Goal: Task Accomplishment & Management: Manage account settings

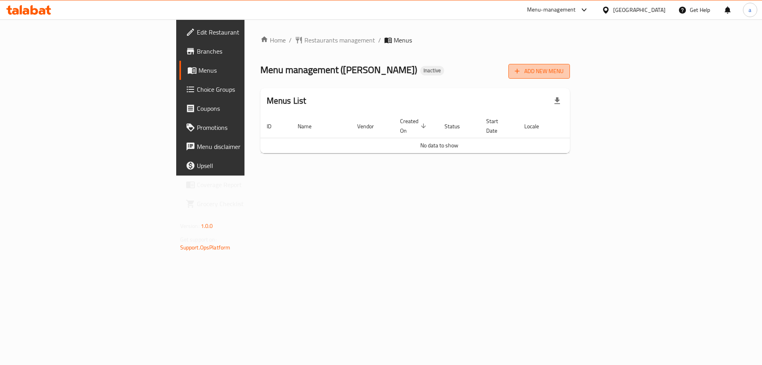
click at [570, 65] on button "Add New Menu" at bounding box center [538, 71] width 61 height 15
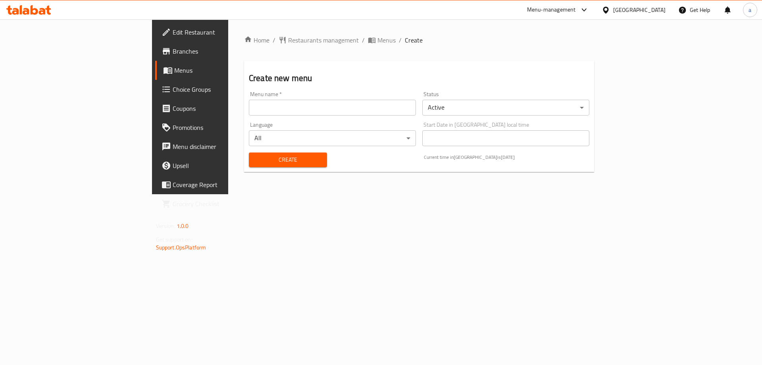
click at [283, 104] on input "text" at bounding box center [332, 108] width 167 height 16
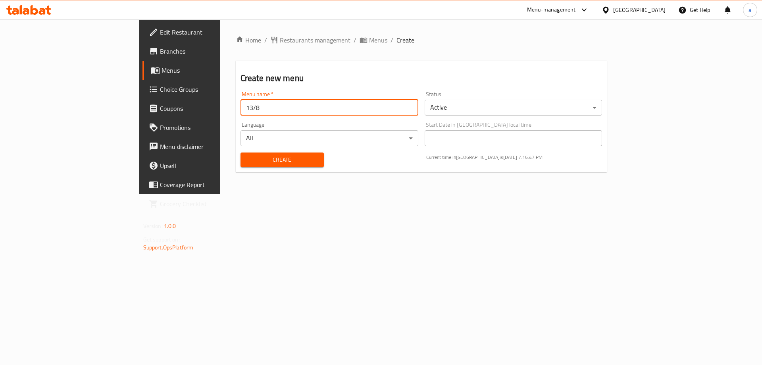
type input "13/8"
click at [240, 152] on button "Create" at bounding box center [281, 159] width 83 height 15
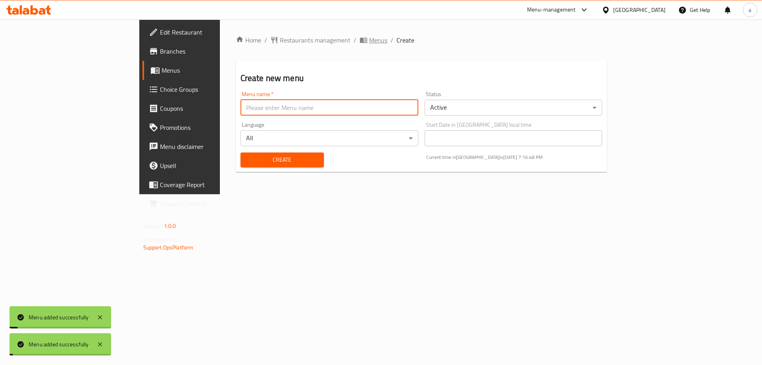
click at [369, 40] on span "Menus" at bounding box center [378, 40] width 18 height 10
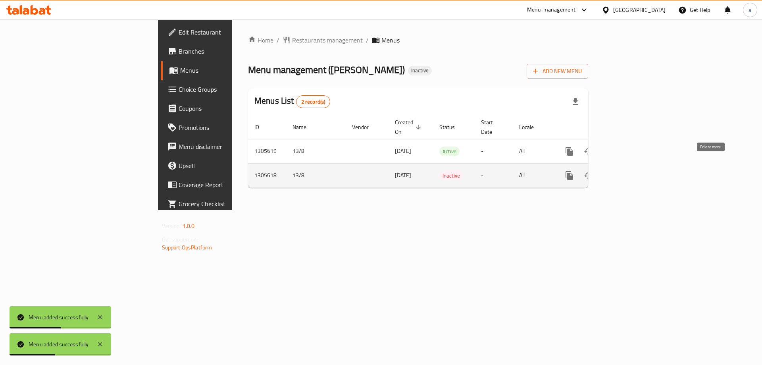
click at [610, 172] on icon "enhanced table" at bounding box center [608, 175] width 6 height 7
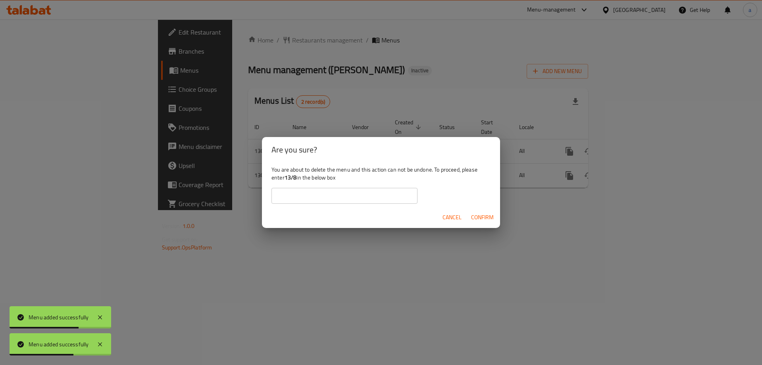
click at [373, 194] on input "text" at bounding box center [344, 196] width 146 height 16
type input "13/8"
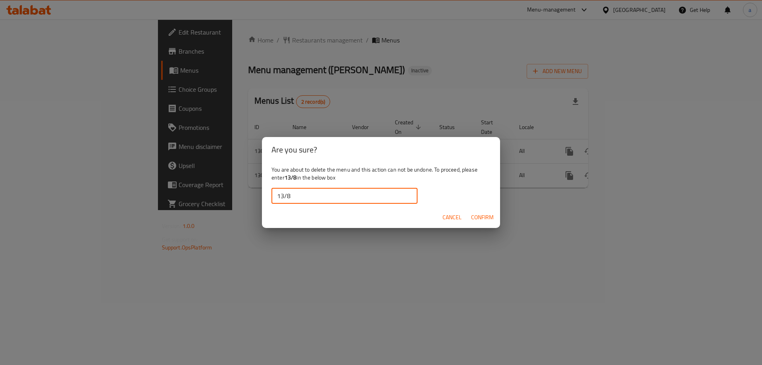
click at [476, 216] on span "Confirm" at bounding box center [482, 217] width 23 height 10
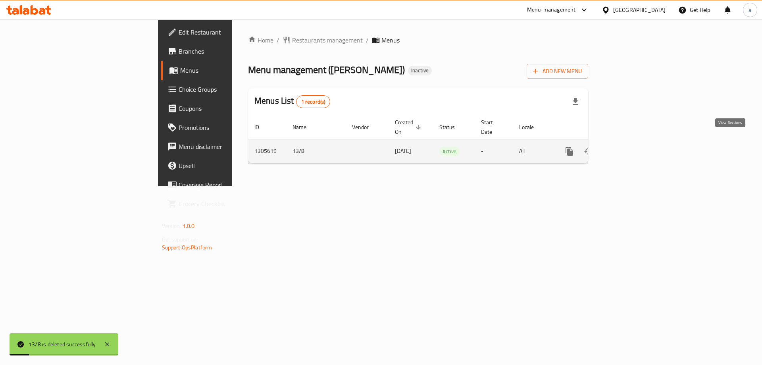
click at [636, 142] on link "enhanced table" at bounding box center [626, 151] width 19 height 19
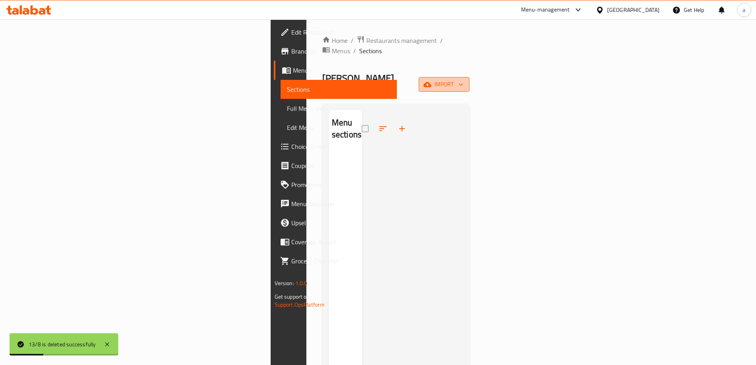
click at [463, 79] on span "import" at bounding box center [444, 84] width 38 height 10
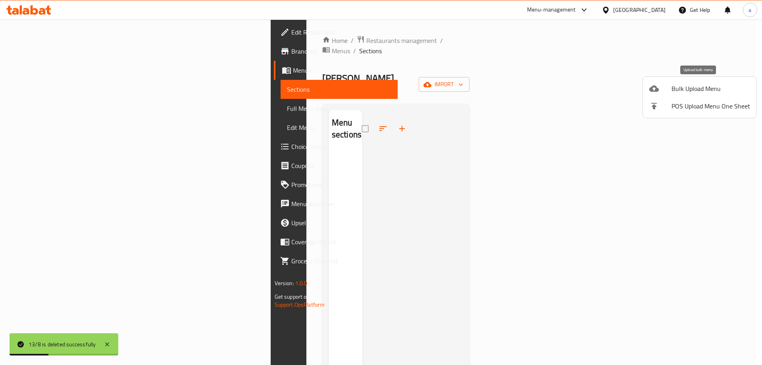
click at [681, 93] on span "Bulk Upload Menu" at bounding box center [710, 89] width 79 height 10
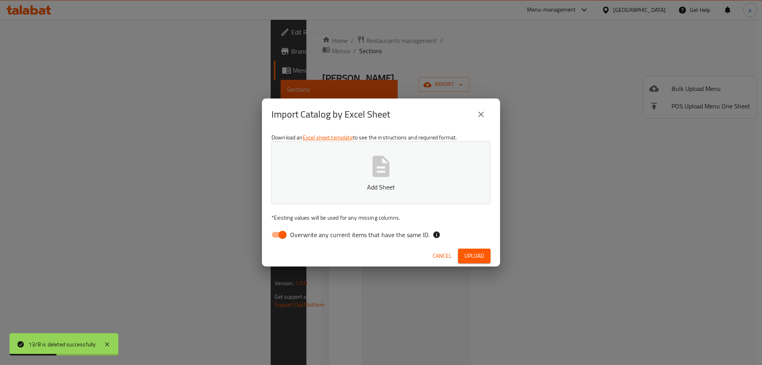
click at [351, 191] on p "Add Sheet" at bounding box center [381, 187] width 194 height 10
click at [285, 238] on input "Overwrite any current items that have the same ID." at bounding box center [282, 234] width 45 height 15
checkbox input "false"
click at [462, 255] on button "Upload" at bounding box center [474, 255] width 33 height 15
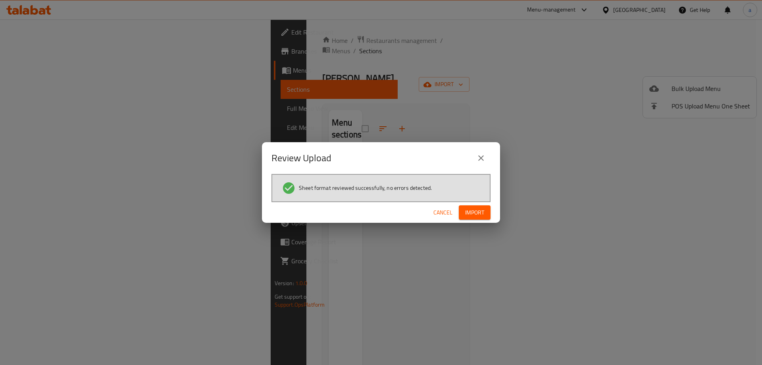
click at [475, 209] on span "Import" at bounding box center [474, 212] width 19 height 10
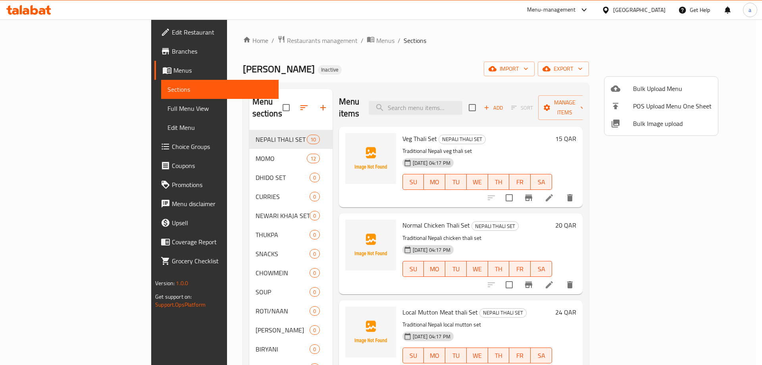
drag, startPoint x: 731, startPoint y: 221, endPoint x: 729, endPoint y: 231, distance: 10.3
click at [730, 241] on div at bounding box center [381, 182] width 762 height 365
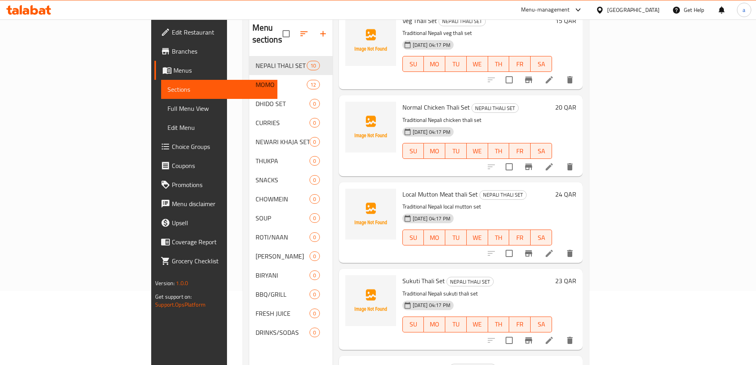
scroll to position [85, 0]
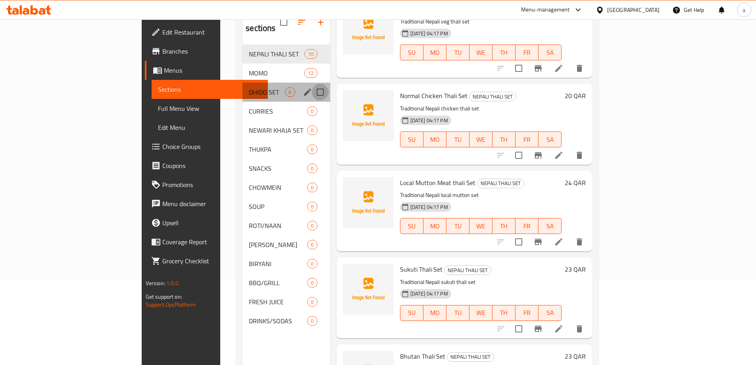
click at [312, 84] on input "Menu sections" at bounding box center [320, 92] width 17 height 17
checkbox input "true"
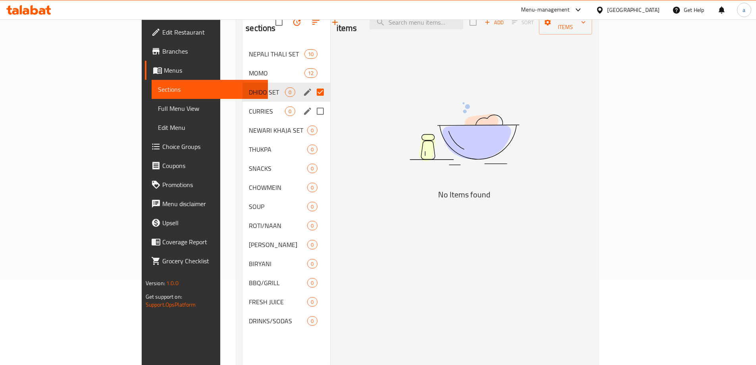
click at [312, 103] on input "Menu sections" at bounding box center [320, 111] width 17 height 17
checkbox input "true"
click at [312, 123] on input "Menu sections" at bounding box center [320, 130] width 17 height 17
checkbox input "true"
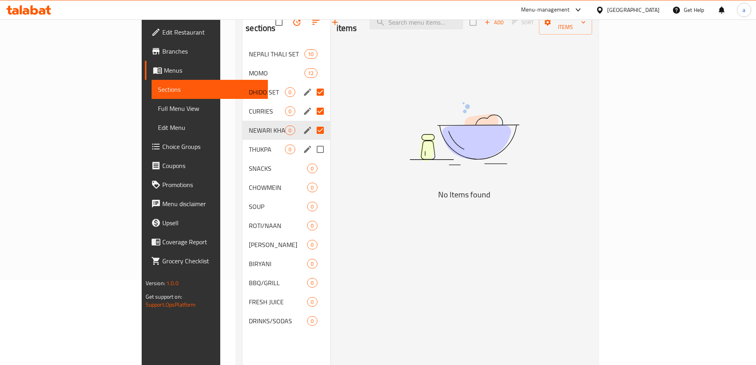
click at [312, 145] on input "Menu sections" at bounding box center [320, 149] width 17 height 17
checkbox input "true"
click at [312, 160] on input "Menu sections" at bounding box center [320, 168] width 17 height 17
checkbox input "true"
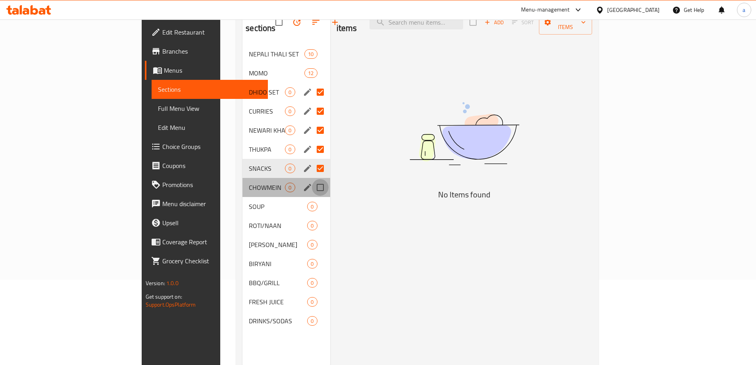
click at [312, 179] on input "Menu sections" at bounding box center [320, 187] width 17 height 17
checkbox input "true"
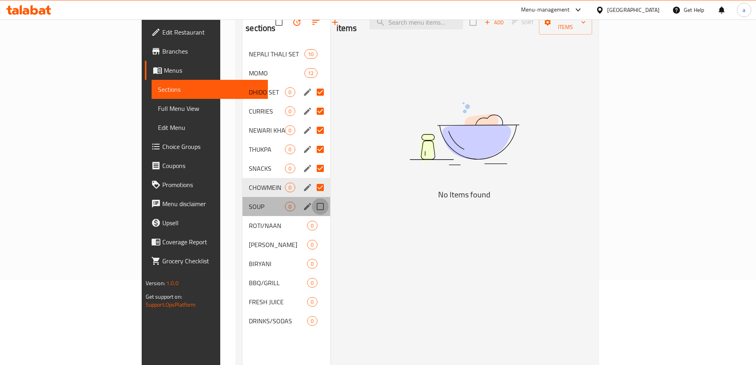
click at [312, 198] on input "Menu sections" at bounding box center [320, 206] width 17 height 17
checkbox input "true"
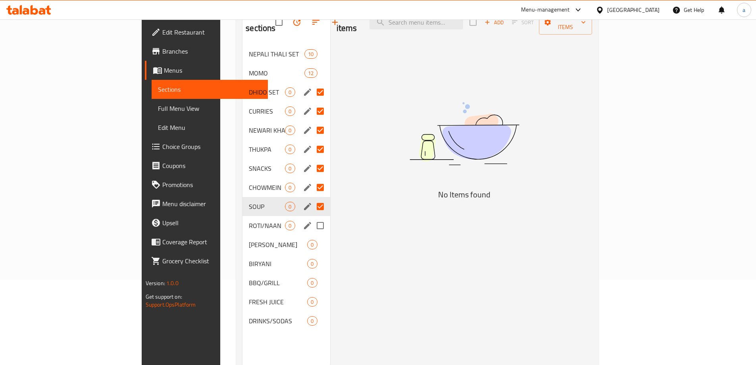
click at [312, 217] on input "Menu sections" at bounding box center [320, 225] width 17 height 17
checkbox input "true"
click at [312, 240] on input "Menu sections" at bounding box center [320, 244] width 17 height 17
checkbox input "true"
click at [312, 256] on input "Menu sections" at bounding box center [320, 263] width 17 height 17
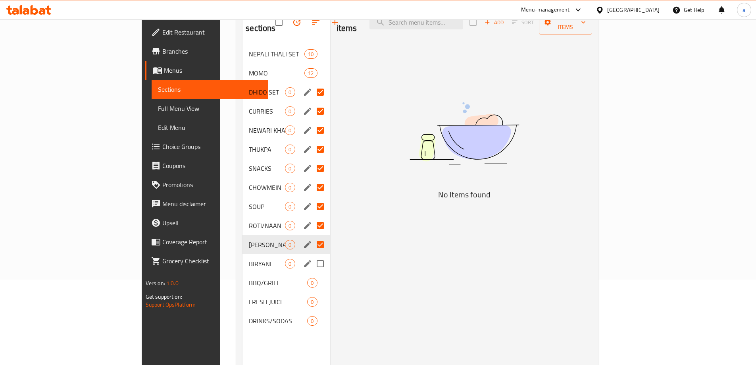
checkbox input "true"
click at [312, 274] on input "Menu sections" at bounding box center [320, 282] width 17 height 17
checkbox input "true"
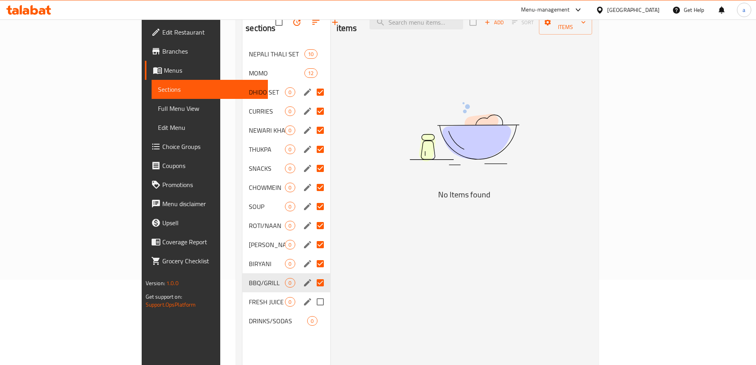
click at [312, 293] on input "Menu sections" at bounding box center [320, 301] width 17 height 17
checkbox input "true"
click at [312, 312] on input "Menu sections" at bounding box center [320, 320] width 17 height 17
checkbox input "true"
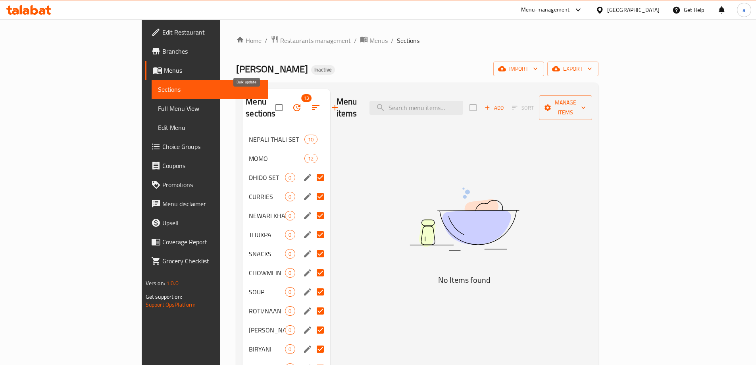
click at [292, 103] on icon "button" at bounding box center [297, 108] width 10 height 10
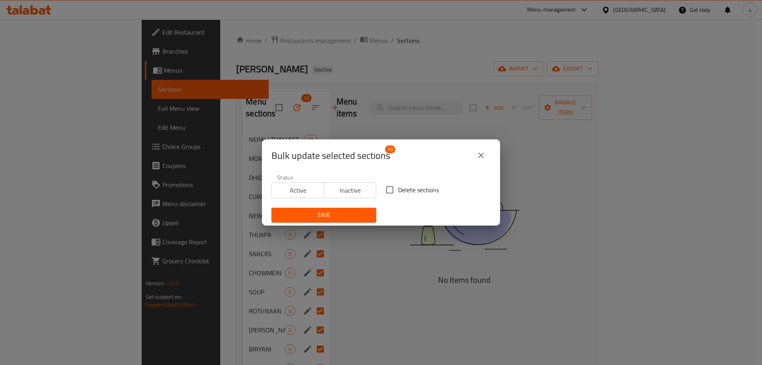
click at [381, 191] on input "Delete sections" at bounding box center [389, 189] width 17 height 17
checkbox input "true"
click at [363, 213] on span "Save" at bounding box center [324, 215] width 92 height 10
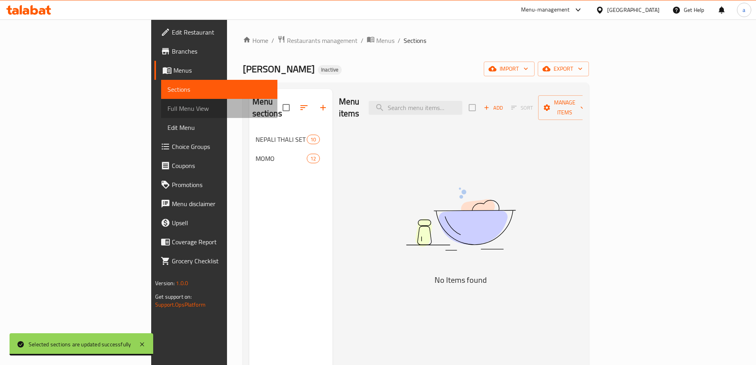
click at [167, 110] on span "Full Menu View" at bounding box center [219, 109] width 104 height 10
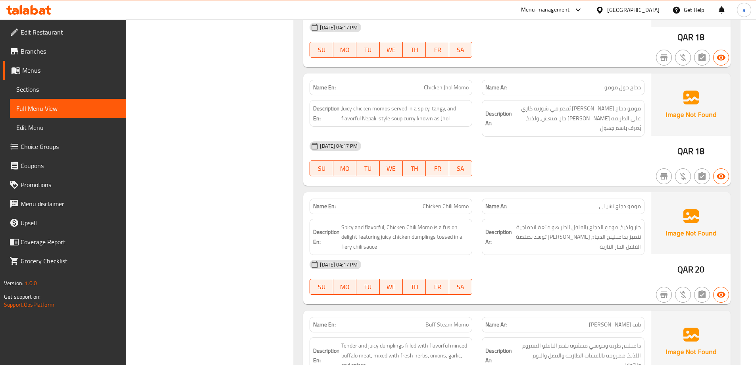
scroll to position [1468, 0]
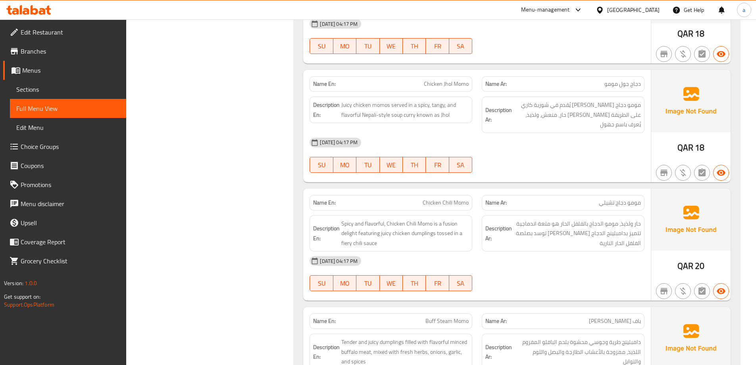
drag, startPoint x: 274, startPoint y: 219, endPoint x: 249, endPoint y: 253, distance: 41.8
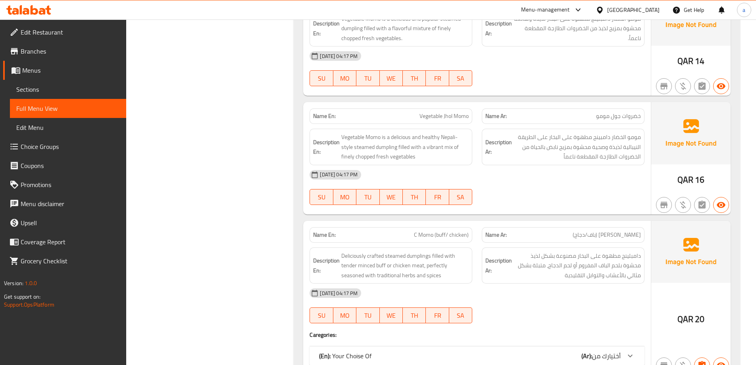
scroll to position [2296, 0]
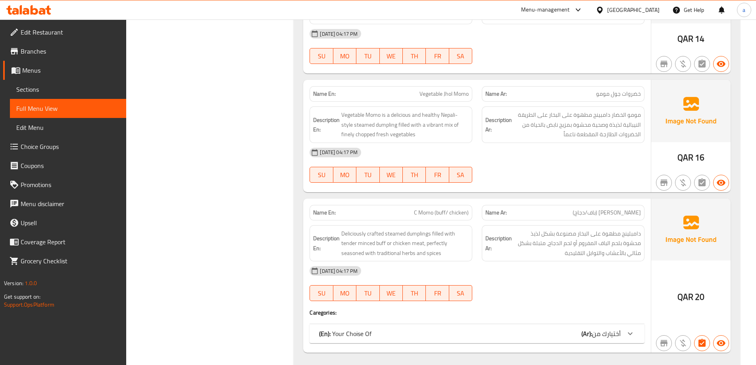
click at [618, 301] on div "Name En: C Momo (buff/ chicken) Name Ar: سي مومو (باف/دجاج) Description En: Del…" at bounding box center [476, 275] width 347 height 154
click at [621, 324] on div at bounding box center [629, 333] width 19 height 19
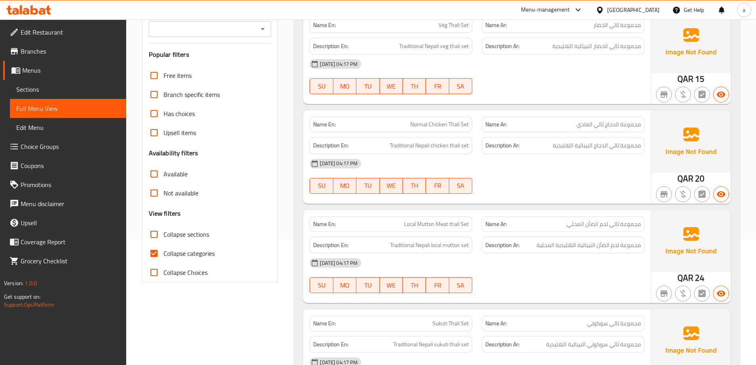
scroll to position [45, 0]
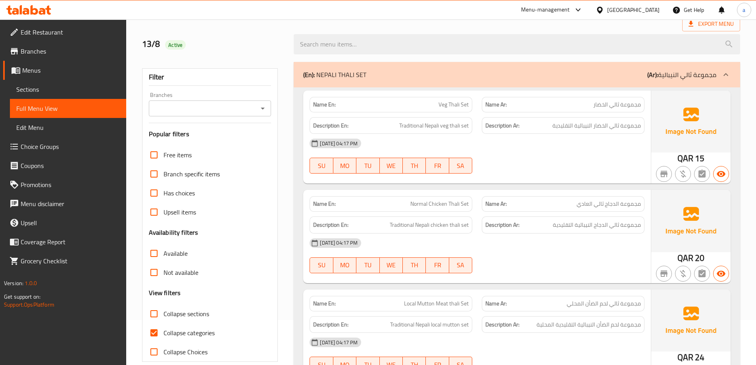
click at [170, 329] on span "Collapse categories" at bounding box center [188, 333] width 51 height 10
click at [163, 329] on input "Collapse categories" at bounding box center [153, 332] width 19 height 19
checkbox input "false"
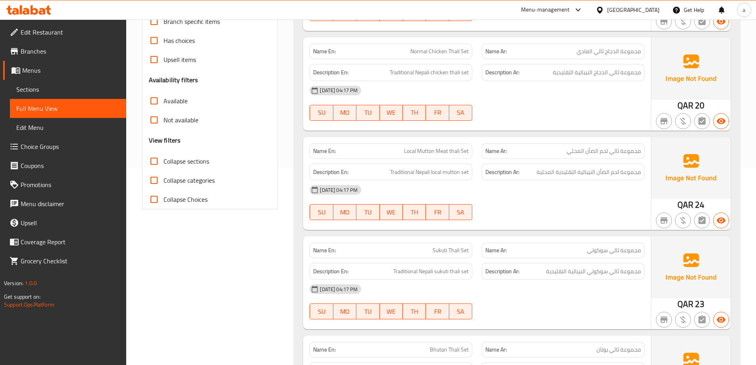
scroll to position [203, 0]
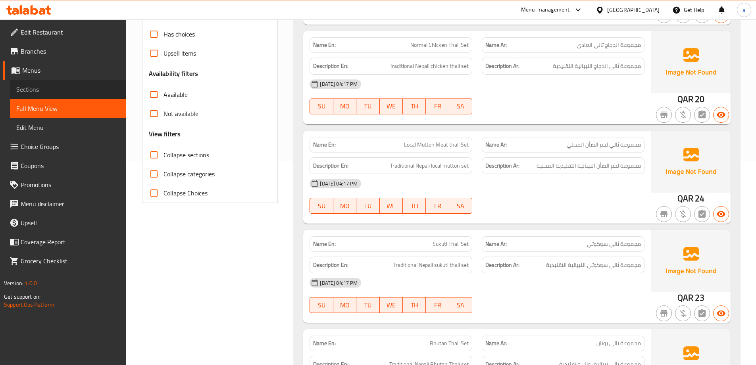
click at [66, 94] on link "Sections" at bounding box center [68, 89] width 116 height 19
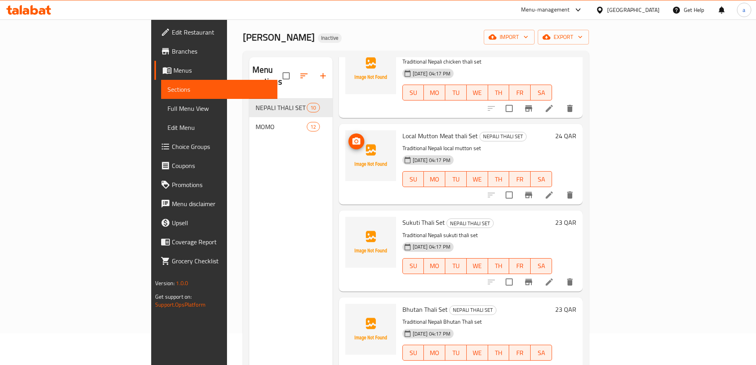
scroll to position [159, 0]
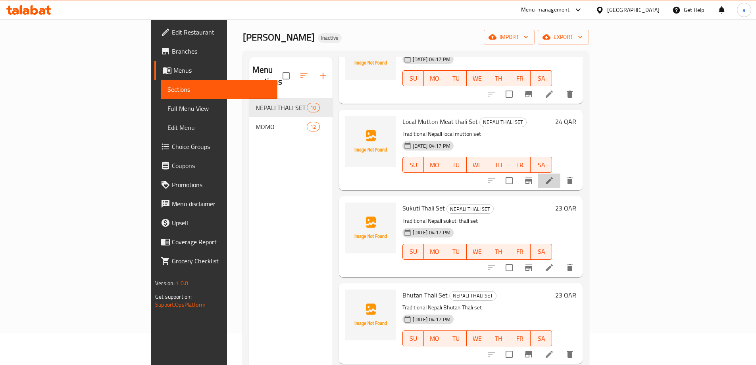
click at [560, 174] on li at bounding box center [549, 180] width 22 height 14
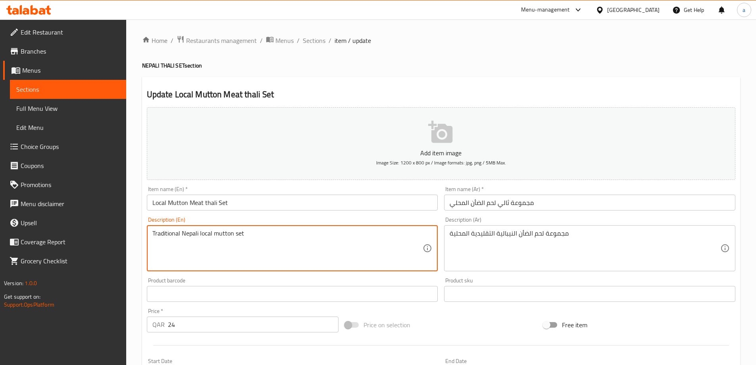
click at [234, 231] on textarea "Traditional Nepali local mutton set" at bounding box center [287, 248] width 271 height 38
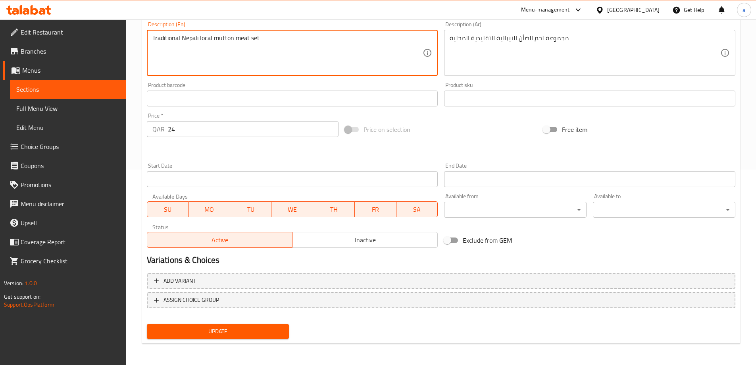
scroll to position [196, 0]
type textarea "Traditional Nepali local mutton meat set"
drag, startPoint x: 230, startPoint y: 334, endPoint x: 229, endPoint y: 328, distance: 6.1
click at [230, 334] on span "Update" at bounding box center [218, 330] width 130 height 10
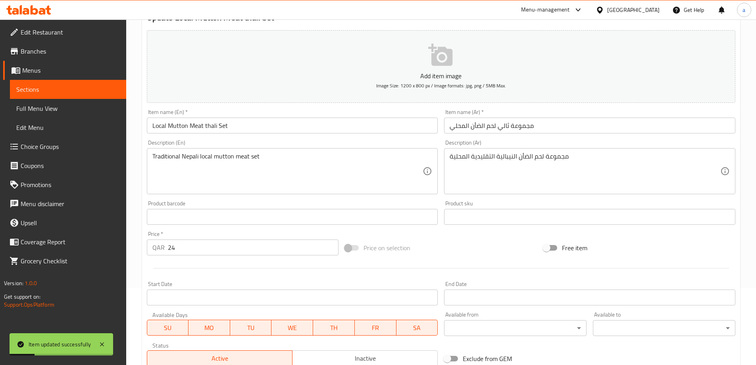
scroll to position [0, 0]
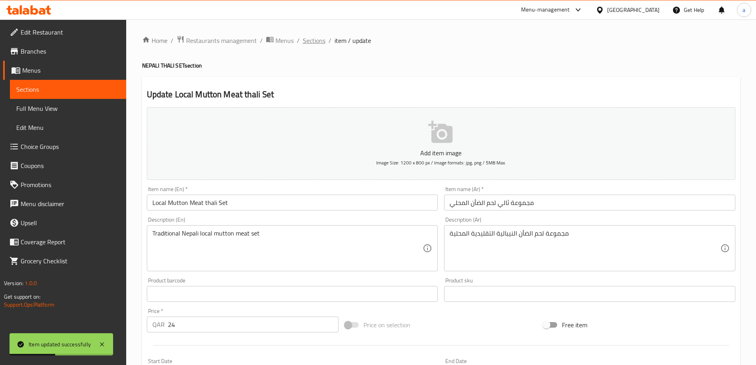
click at [313, 41] on span "Sections" at bounding box center [314, 41] width 23 height 10
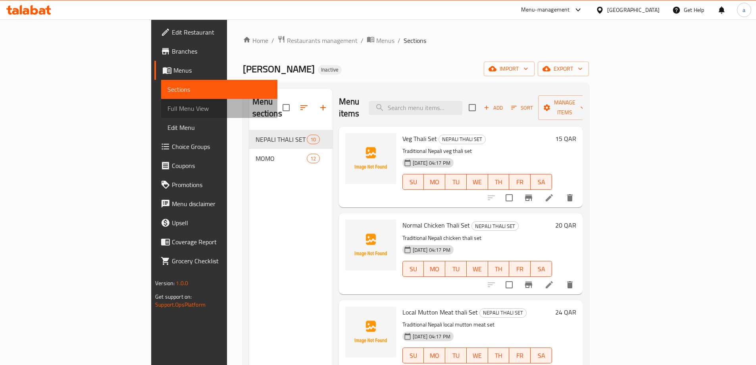
click at [167, 104] on span "Full Menu View" at bounding box center [219, 109] width 104 height 10
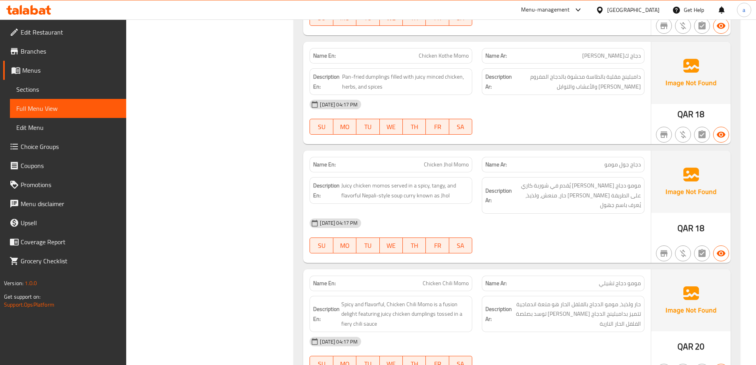
scroll to position [1388, 0]
click at [52, 89] on span "Sections" at bounding box center [68, 89] width 104 height 10
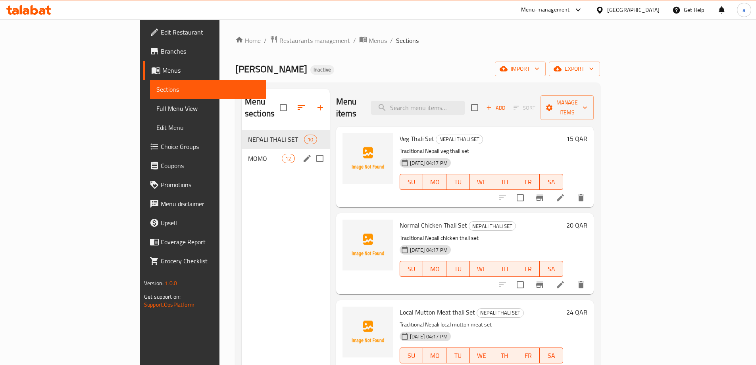
click at [248, 154] on span "MOMO" at bounding box center [265, 159] width 34 height 10
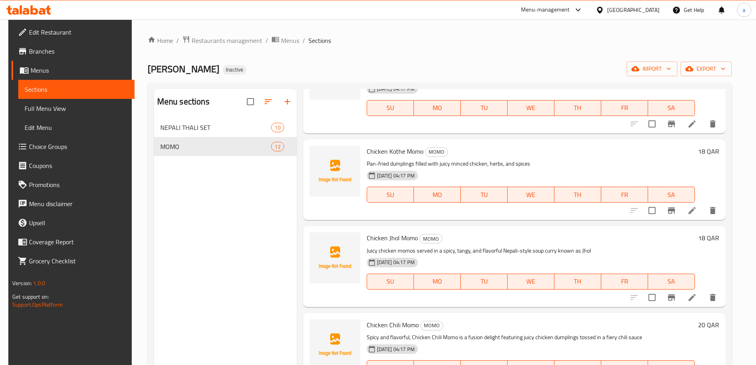
scroll to position [278, 0]
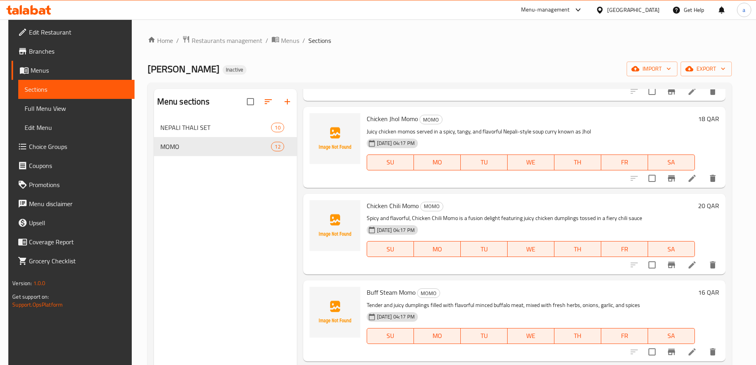
click at [692, 178] on icon at bounding box center [692, 178] width 10 height 10
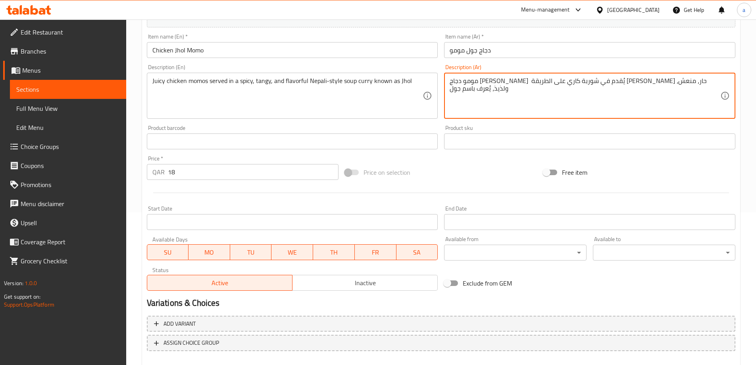
scroll to position [196, 0]
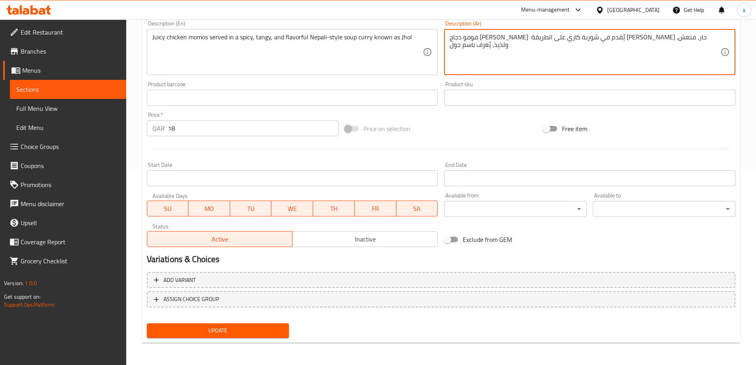
type textarea "مومو دجاج [PERSON_NAME] يُقدم في شوربة كاري على الطريقة [PERSON_NAME] حار، منعش…"
click at [231, 335] on span "Update" at bounding box center [218, 330] width 130 height 10
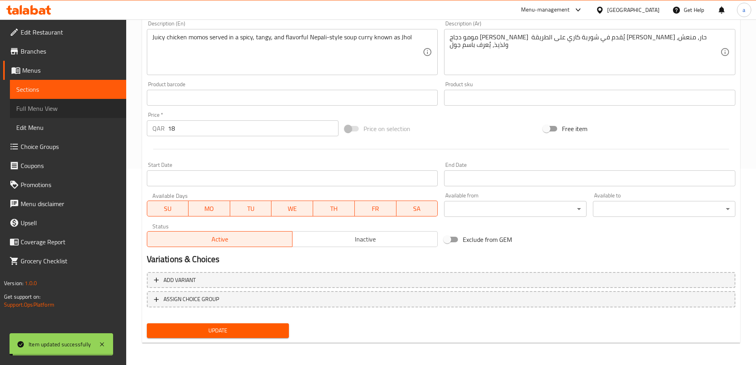
click at [53, 104] on span "Full Menu View" at bounding box center [68, 109] width 104 height 10
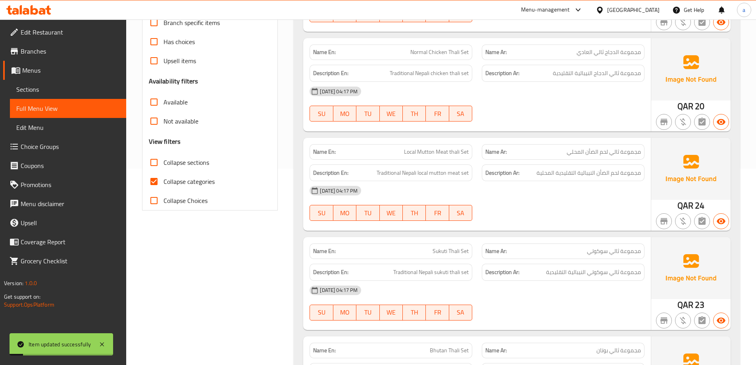
click at [198, 182] on span "Collapse categories" at bounding box center [188, 182] width 51 height 10
click at [163, 182] on input "Collapse categories" at bounding box center [153, 181] width 19 height 19
checkbox input "false"
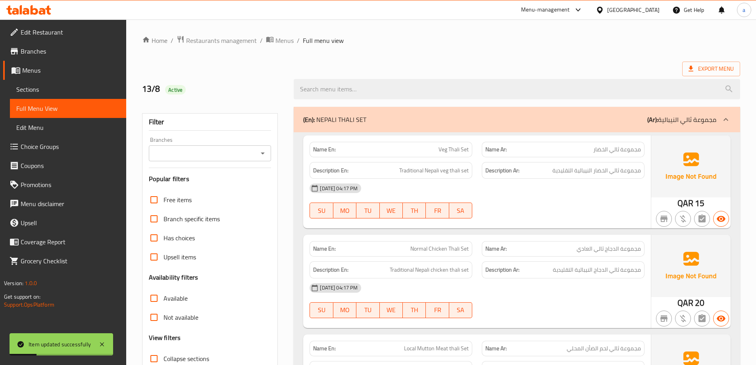
click at [666, 127] on div "(En): NEPALI THALI SET (Ar): مجموعة ثالي النيبالية" at bounding box center [517, 119] width 446 height 25
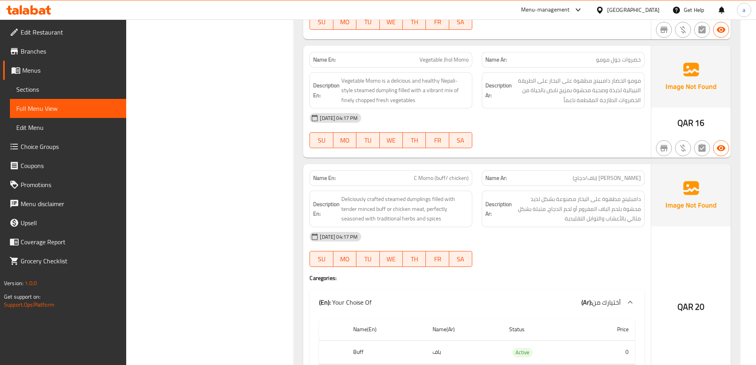
scroll to position [1373, 0]
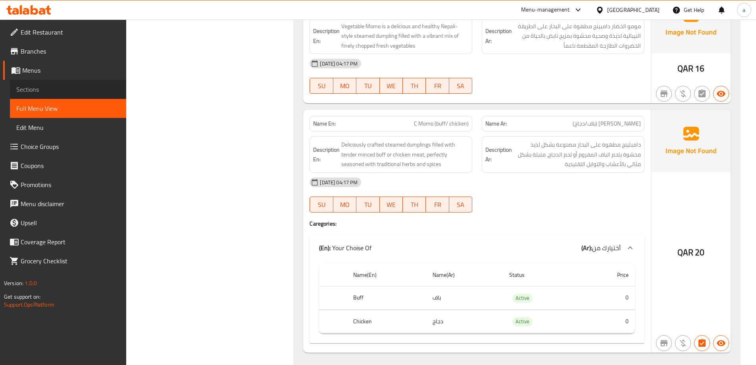
click at [64, 86] on span "Sections" at bounding box center [68, 89] width 104 height 10
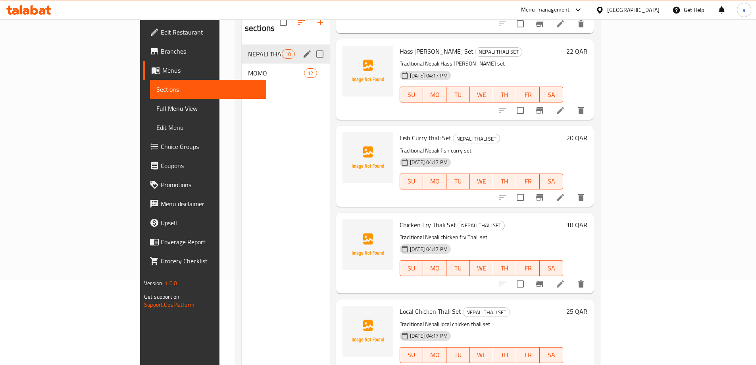
scroll to position [71, 0]
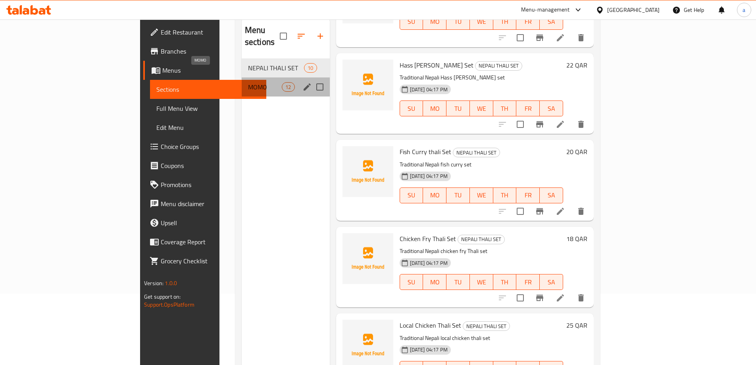
click at [248, 82] on span "MOMO" at bounding box center [265, 87] width 34 height 10
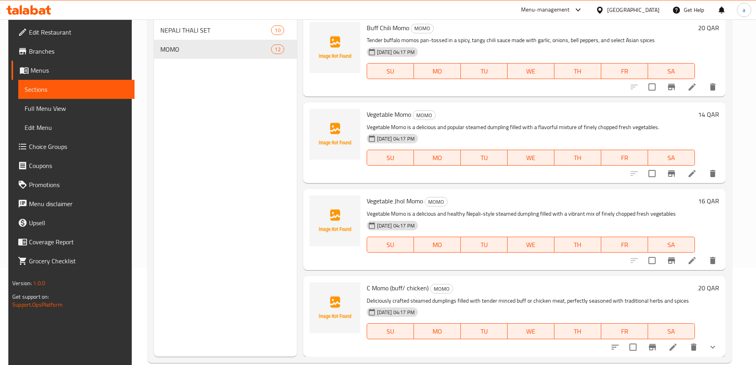
scroll to position [111, 0]
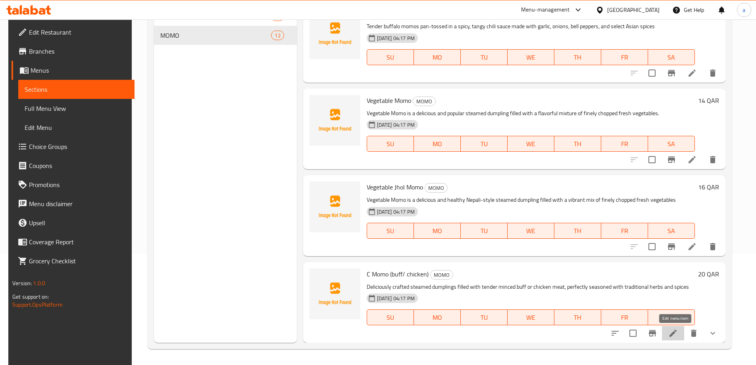
click at [675, 335] on icon at bounding box center [673, 333] width 10 height 10
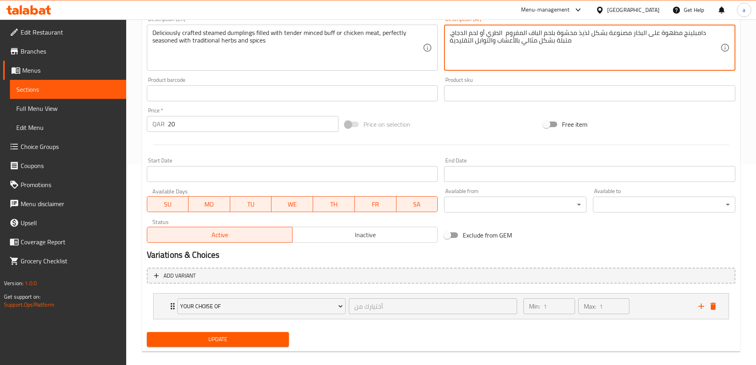
scroll to position [209, 0]
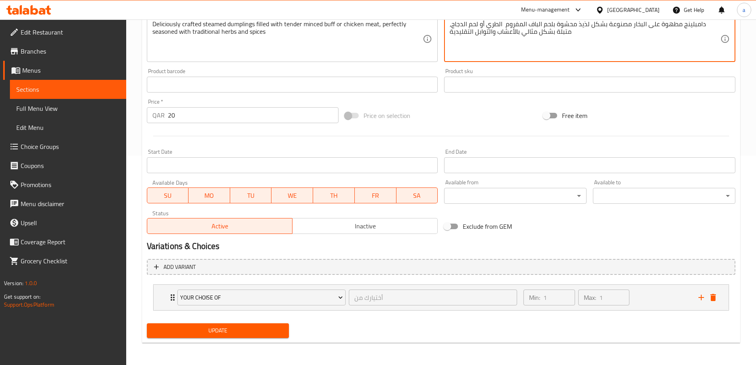
type textarea "دامبلينج مطهوة على البخار مصنوعة بشكل لذيذ محشوة بلحم الباف المفروم الطري أو لح…"
click at [263, 329] on span "Update" at bounding box center [218, 330] width 130 height 10
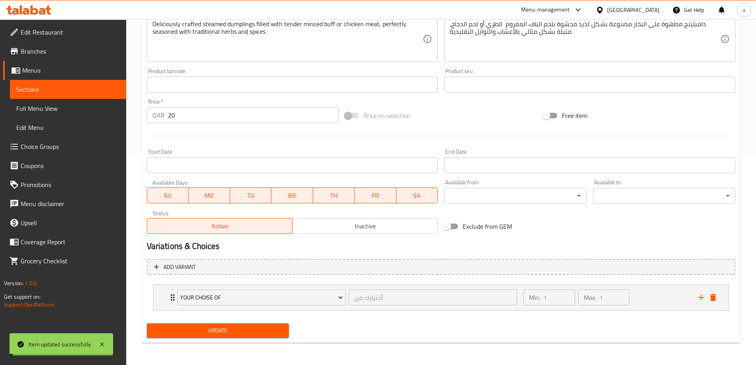
click at [28, 68] on span "Menus" at bounding box center [71, 70] width 98 height 10
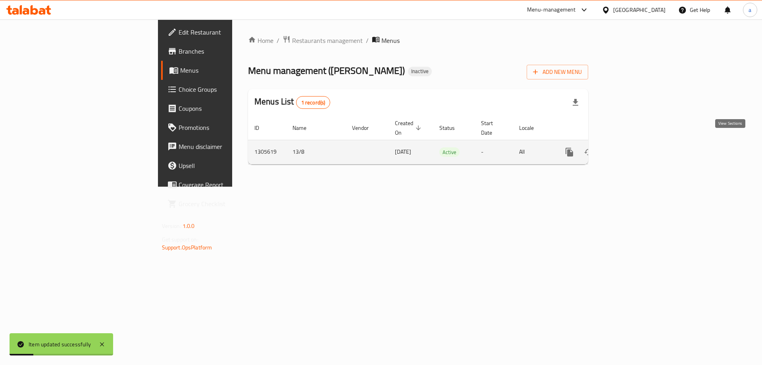
click at [636, 152] on div "enhanced table" at bounding box center [598, 151] width 76 height 19
click at [636, 149] on link "enhanced table" at bounding box center [626, 151] width 19 height 19
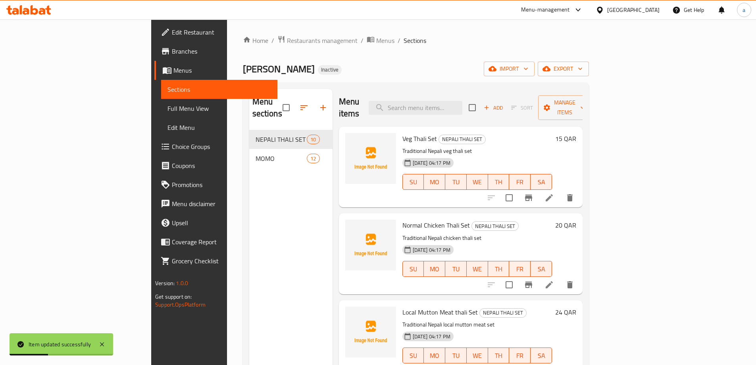
click at [161, 113] on link "Full Menu View" at bounding box center [219, 108] width 116 height 19
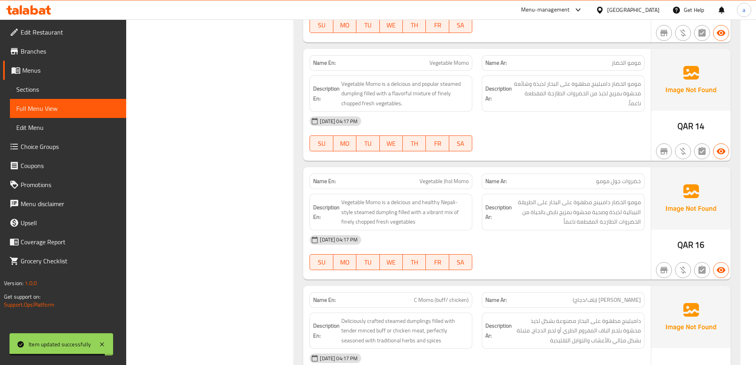
scroll to position [2296, 0]
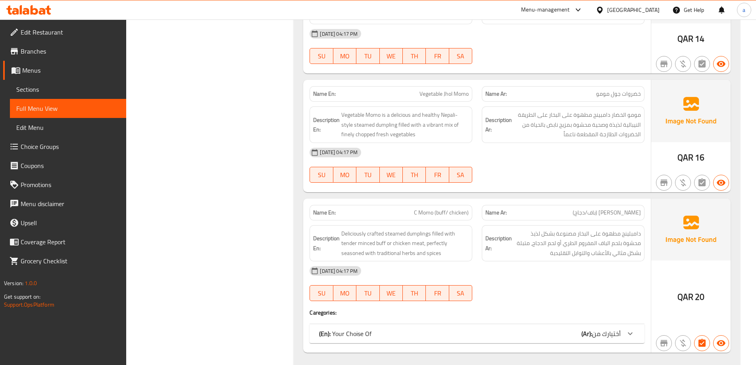
click at [456, 324] on div "(En): Your Choise Of (Ar): أختيارك من" at bounding box center [476, 333] width 335 height 19
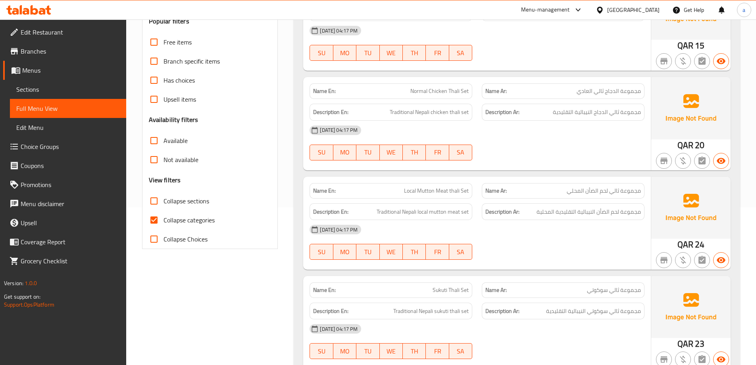
scroll to position [75, 0]
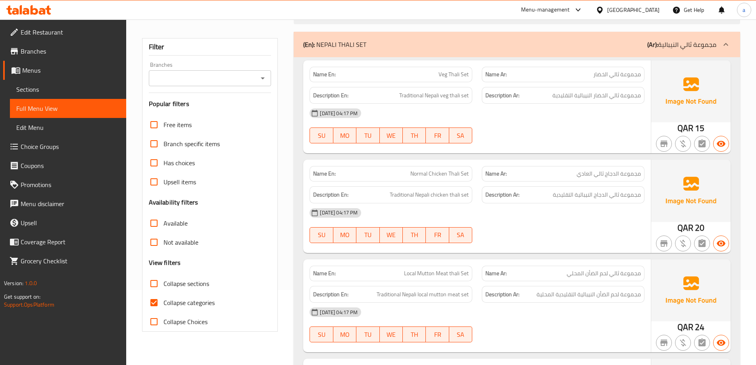
click at [207, 303] on span "Collapse categories" at bounding box center [188, 302] width 51 height 10
click at [163, 303] on input "Collapse categories" at bounding box center [153, 302] width 19 height 19
checkbox input "false"
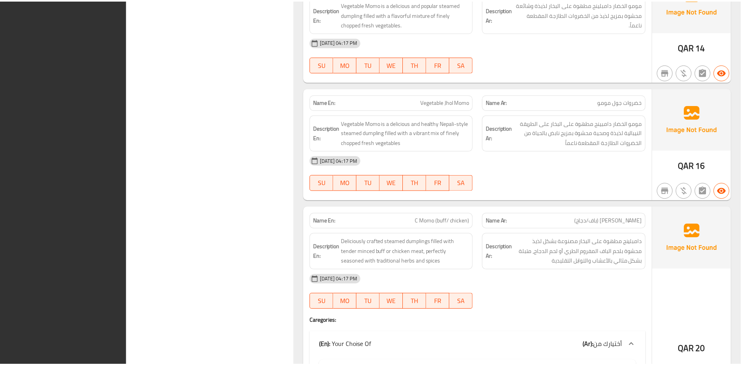
scroll to position [2375, 0]
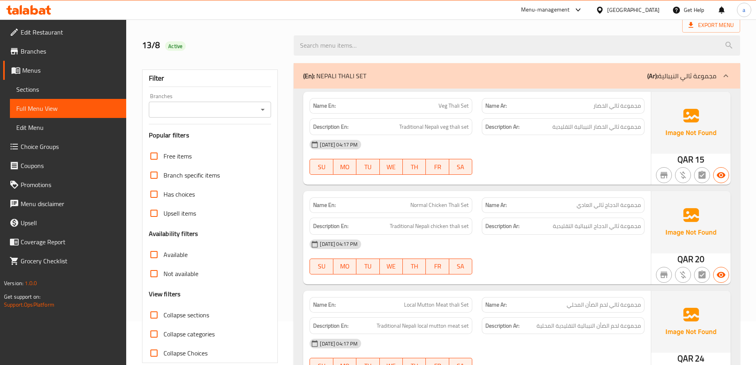
scroll to position [0, 0]
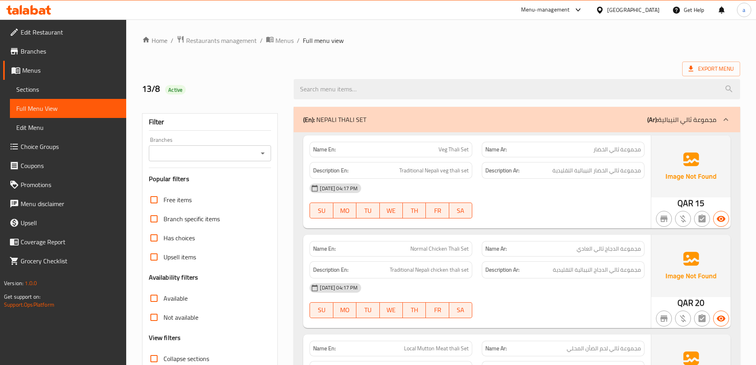
drag, startPoint x: 371, startPoint y: 121, endPoint x: 322, endPoint y: 119, distance: 49.6
click at [322, 119] on div "(En): NEPALI THALI SET (Ar): مجموعة ثالي النيبالية" at bounding box center [509, 120] width 413 height 10
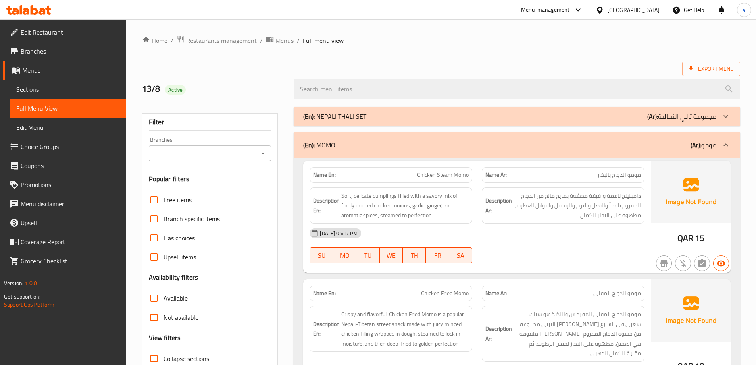
click at [364, 144] on div "(En): MOMO (Ar): مومو" at bounding box center [509, 145] width 413 height 10
